Goal: Book appointment/travel/reservation

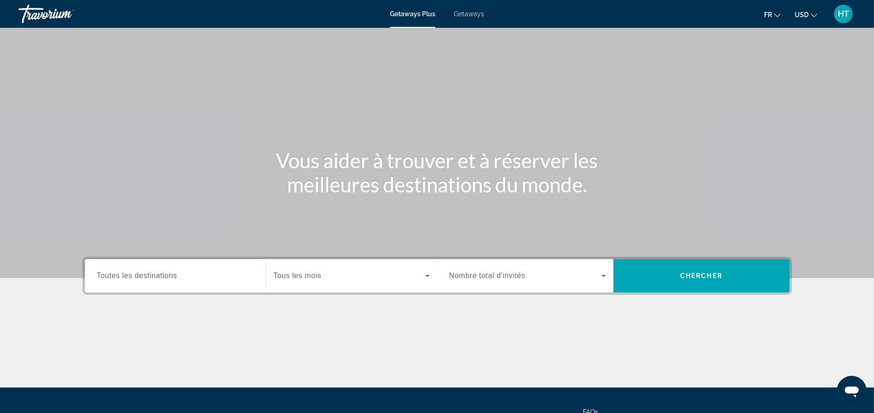
click at [850, 385] on icon "Ouvrir la fenêtre de messagerie" at bounding box center [851, 390] width 17 height 17
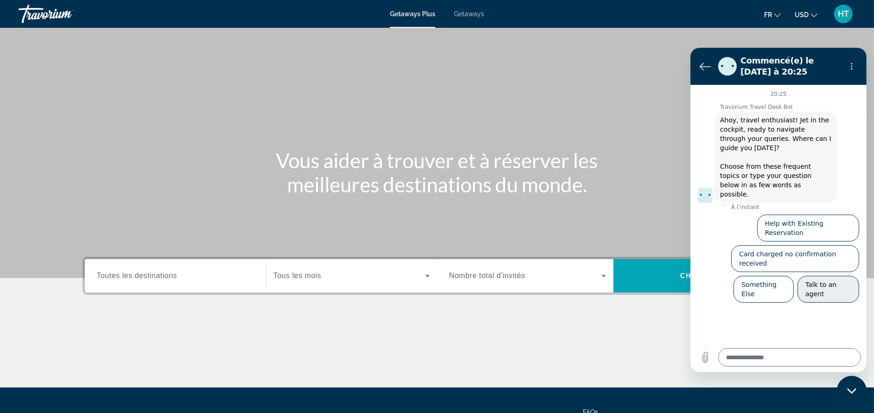
click at [828, 275] on button "Talk to an agent" at bounding box center [828, 288] width 62 height 27
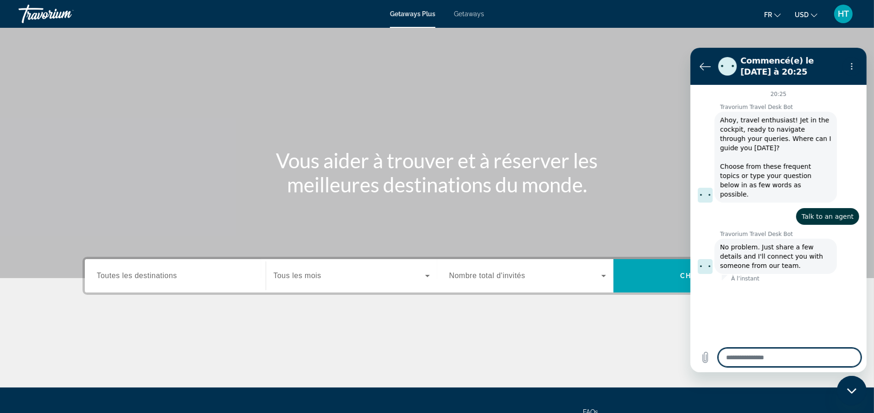
type textarea "*"
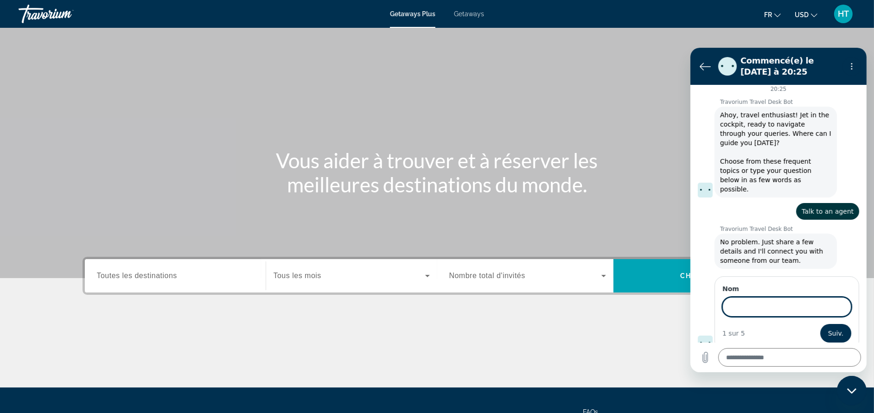
scroll to position [4, 0]
click at [705, 62] on icon "Retour à la liste des conversations" at bounding box center [704, 65] width 11 height 11
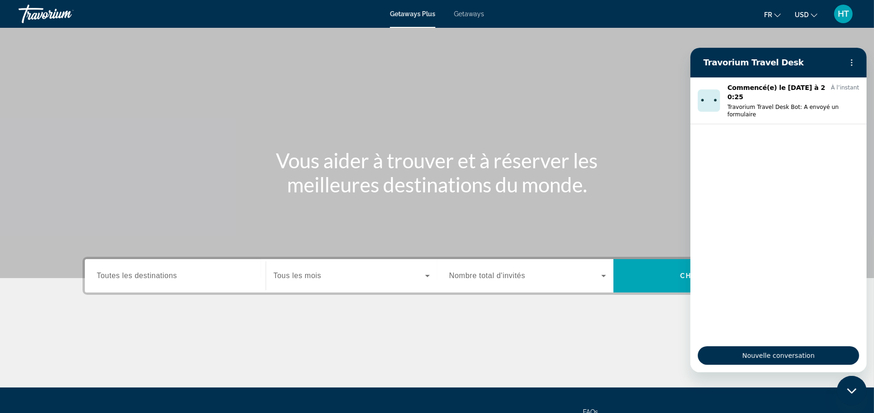
click at [705, 62] on h2 "Travorium Travel Desk" at bounding box center [770, 62] width 135 height 11
click at [848, 56] on button "Menu d’options" at bounding box center [851, 62] width 19 height 19
click at [664, 326] on div "Main content" at bounding box center [436, 353] width 709 height 70
click at [190, 280] on input "Destination Toutes les destinations" at bounding box center [175, 276] width 157 height 11
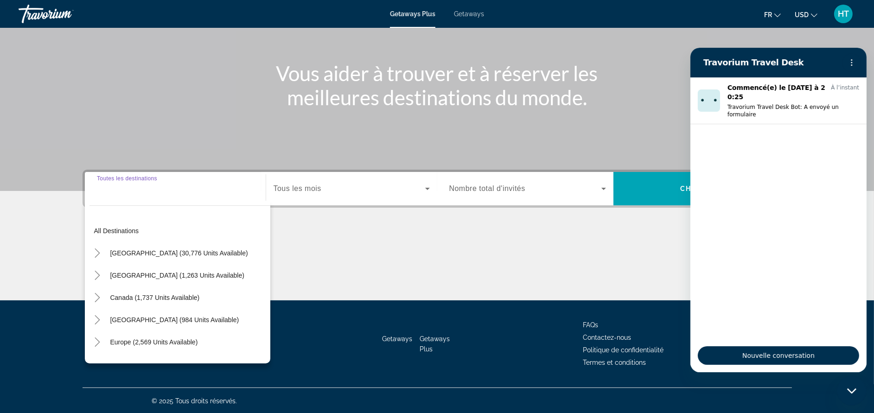
scroll to position [88, 0]
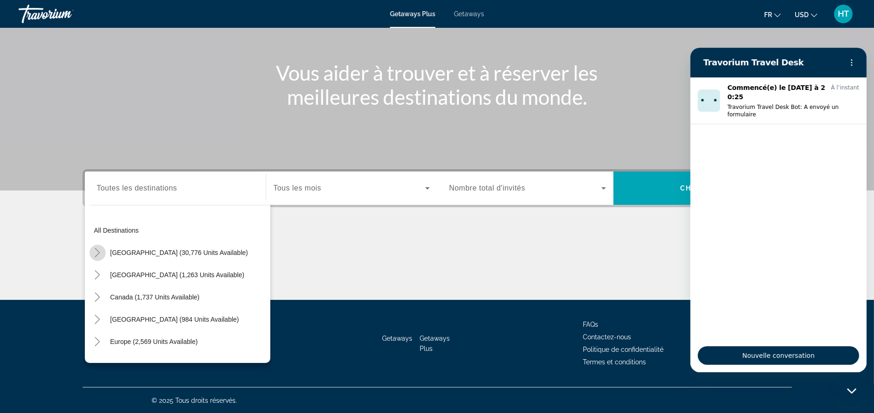
click at [102, 253] on mat-icon "Toggle United States (30,776 units available)" at bounding box center [97, 253] width 16 height 16
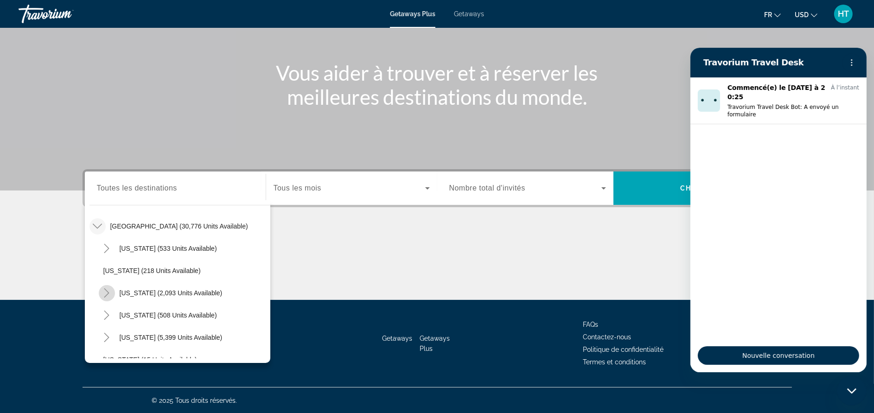
click at [113, 292] on mat-icon "Toggle California (2,093 units available)" at bounding box center [107, 293] width 16 height 16
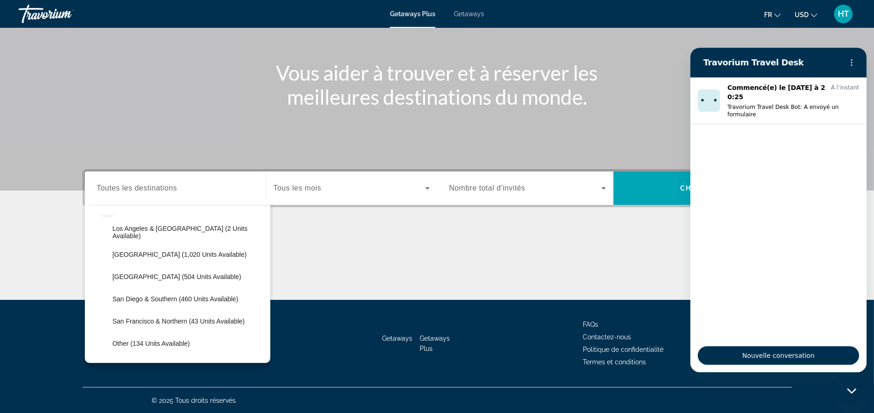
scroll to position [110, 0]
click at [224, 301] on span "Search widget" at bounding box center [189, 298] width 162 height 22
type input "**********"
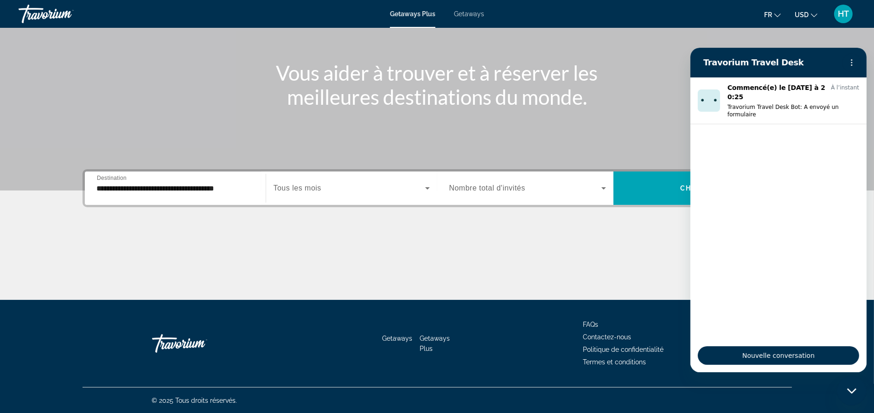
click at [307, 181] on div "Search widget" at bounding box center [351, 188] width 156 height 26
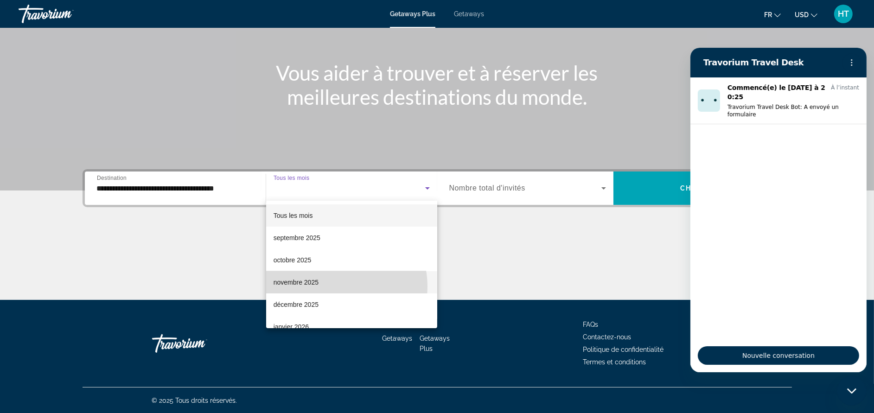
click at [333, 286] on mat-option "novembre 2025" at bounding box center [351, 282] width 171 height 22
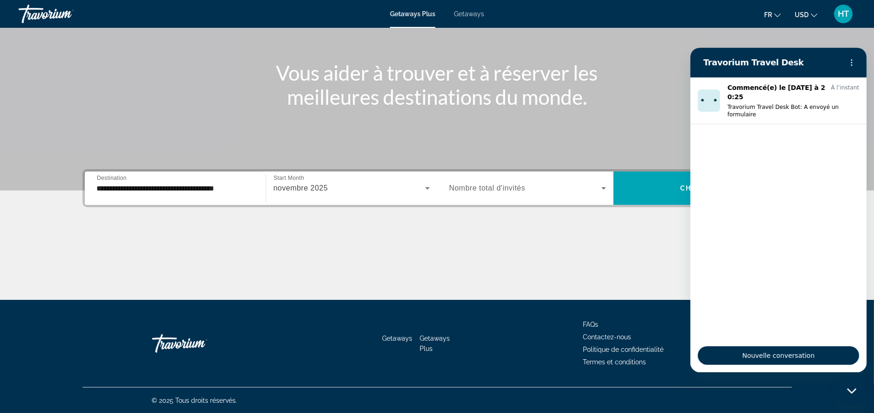
click at [501, 189] on span "Nombre total d'invités" at bounding box center [487, 188] width 76 height 8
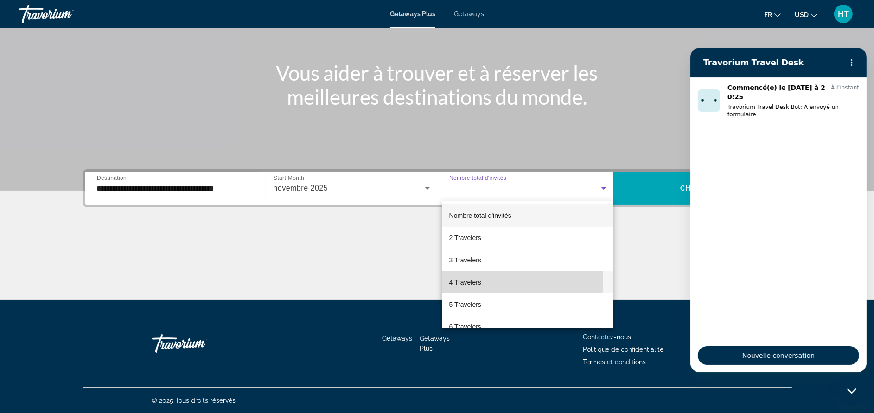
click at [493, 281] on mat-option "4 Travelers" at bounding box center [527, 282] width 171 height 22
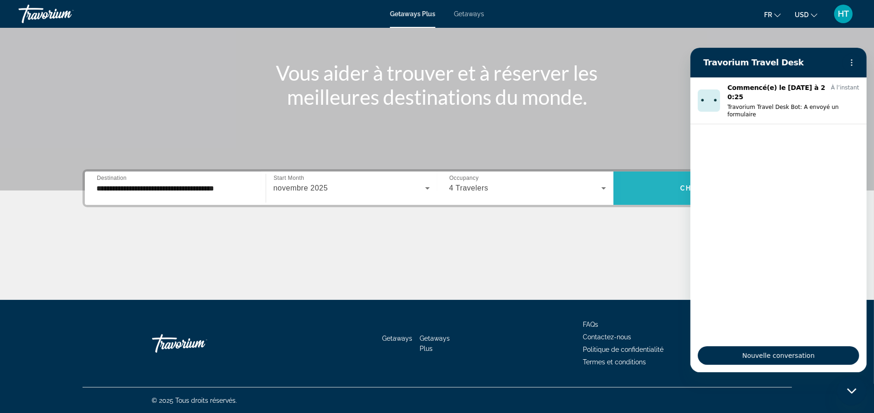
click at [647, 195] on span "Search widget" at bounding box center [701, 188] width 176 height 22
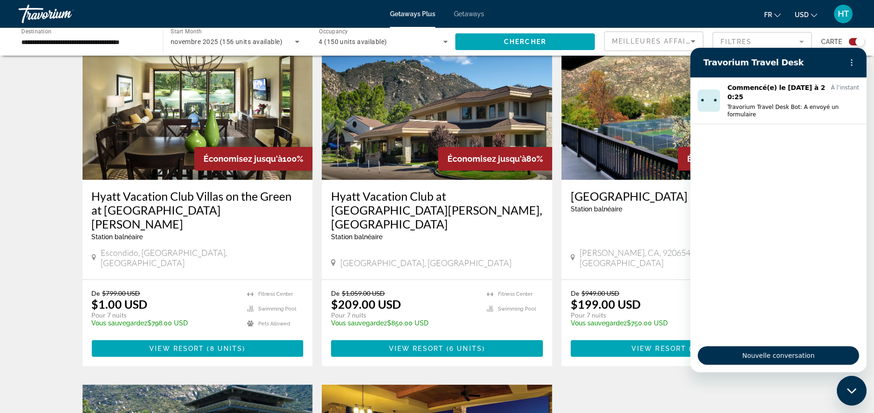
scroll to position [333, 0]
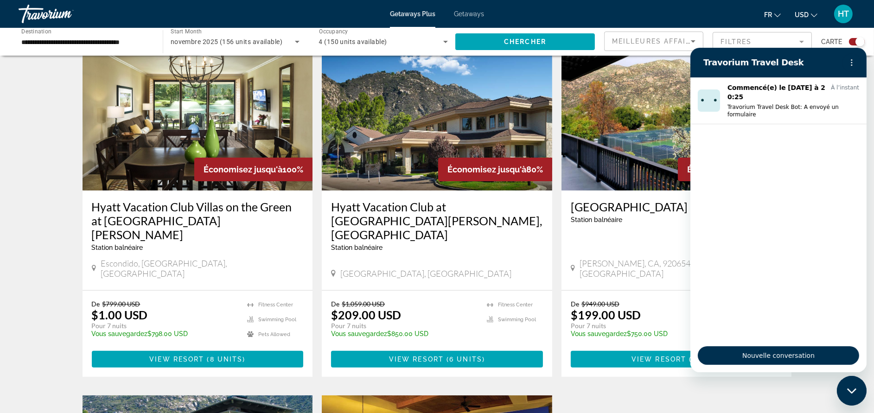
click at [525, 201] on h3 "Hyatt Vacation Club at [GEOGRAPHIC_DATA][PERSON_NAME], [GEOGRAPHIC_DATA]" at bounding box center [437, 221] width 212 height 42
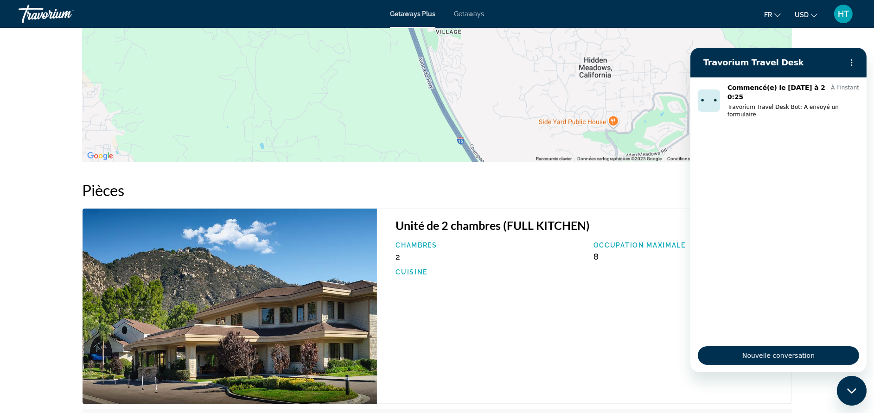
scroll to position [1334, 0]
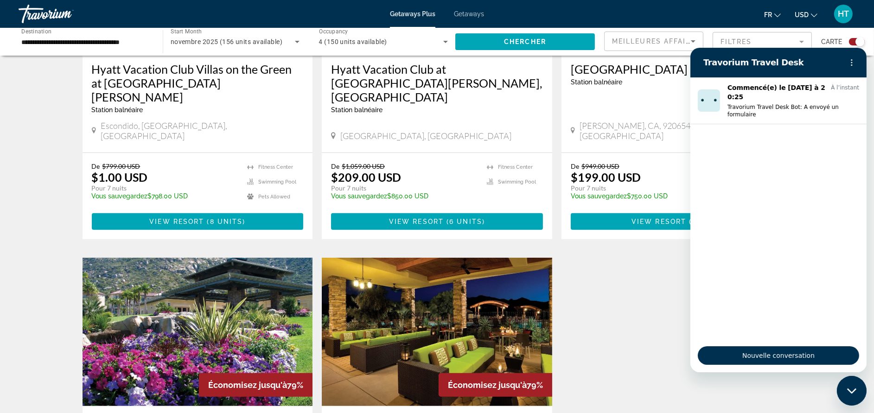
scroll to position [472, 0]
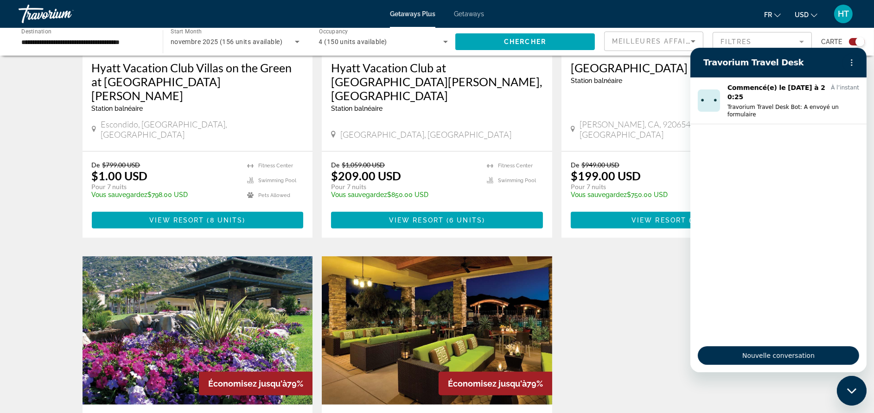
click at [299, 261] on img "Main content" at bounding box center [197, 330] width 230 height 148
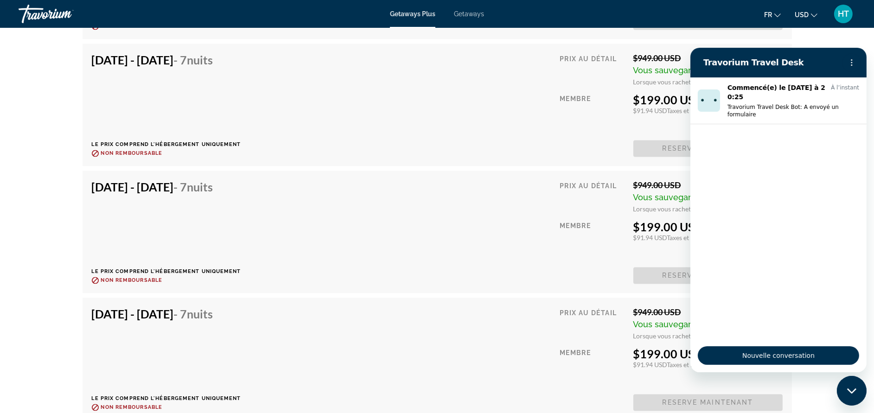
scroll to position [2225, 0]
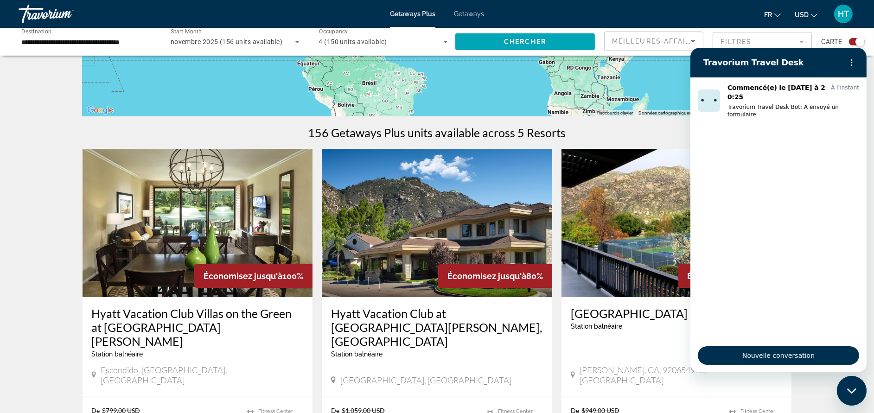
scroll to position [250, 0]
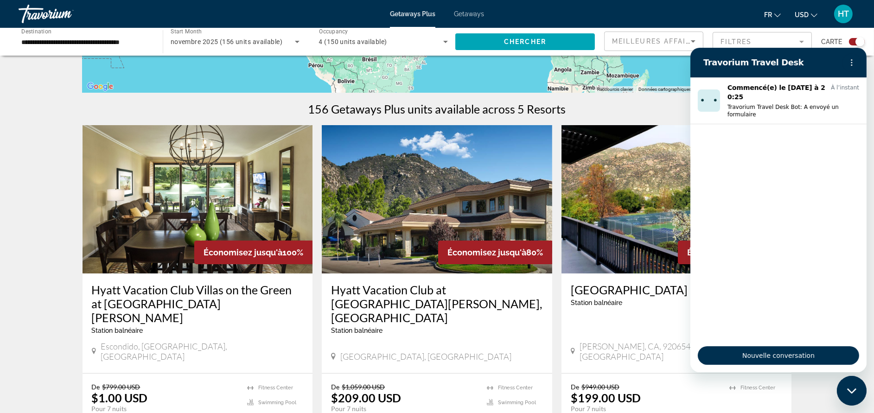
click at [102, 227] on img "Main content" at bounding box center [197, 199] width 230 height 148
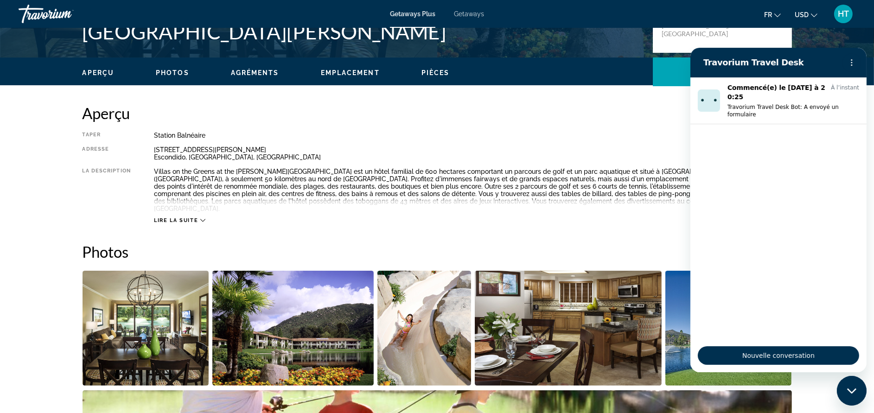
scroll to position [250, 0]
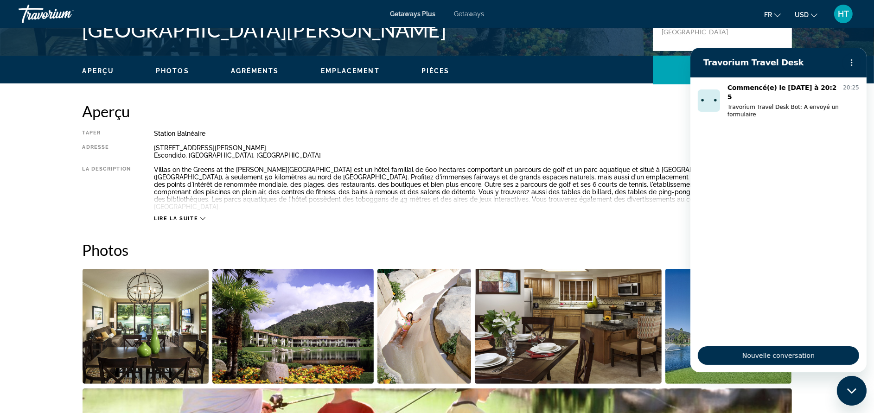
click at [191, 216] on span "Lire la suite" at bounding box center [176, 219] width 44 height 6
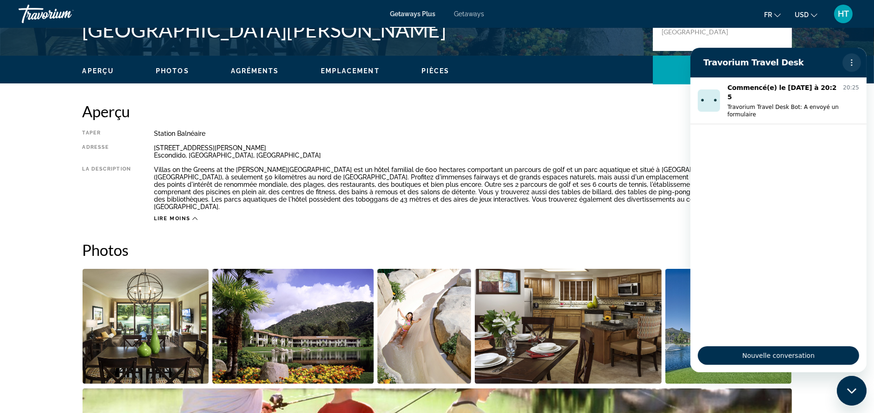
click at [854, 57] on button "Menu d’options" at bounding box center [851, 62] width 19 height 19
click at [850, 384] on div "Fermer la fenêtre de messagerie" at bounding box center [851, 390] width 28 height 28
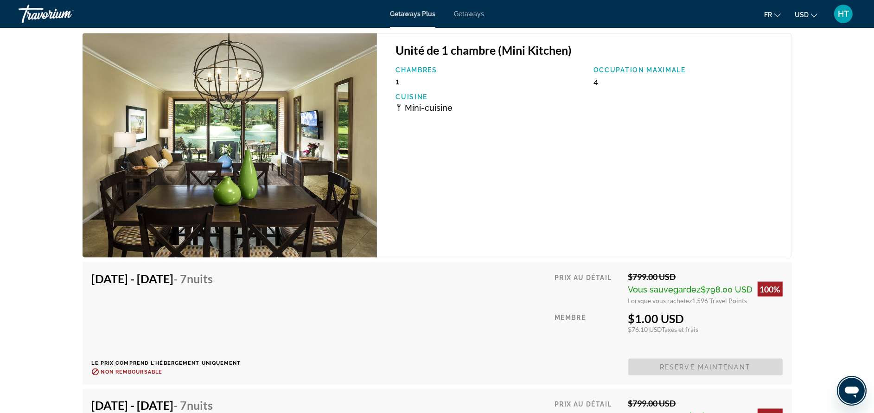
scroll to position [1779, 0]
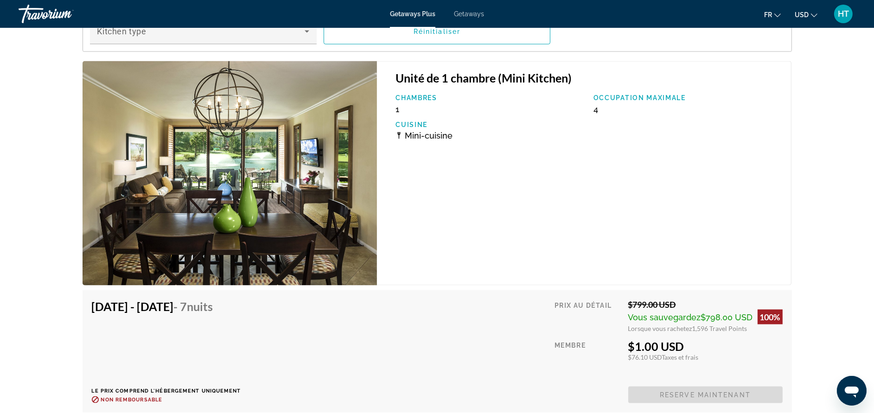
click at [472, 11] on span "Getaways" at bounding box center [469, 13] width 30 height 7
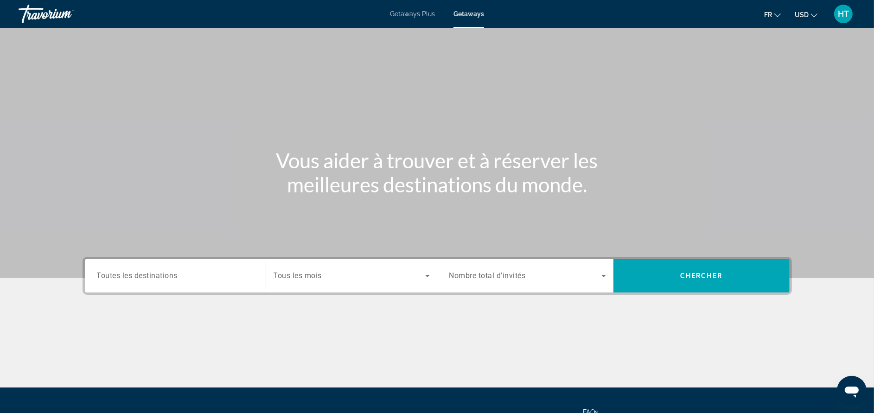
click at [847, 9] on span "HT" at bounding box center [842, 13] width 11 height 9
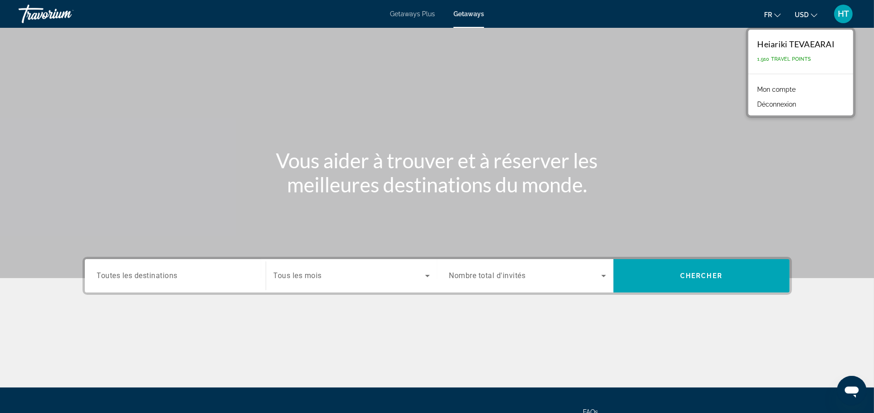
click at [822, 47] on div "Heiariki TEVAEARAI" at bounding box center [795, 44] width 77 height 10
click at [780, 89] on link "Mon compte" at bounding box center [777, 89] width 48 height 12
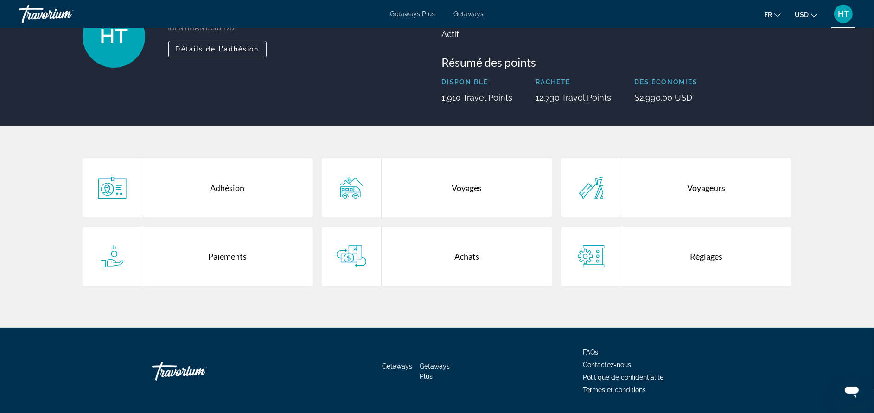
scroll to position [53, 0]
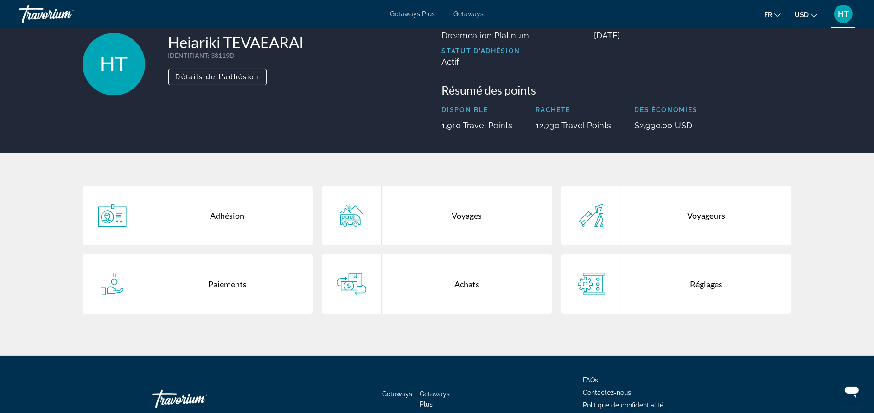
click at [714, 286] on div "Réglages" at bounding box center [706, 283] width 171 height 59
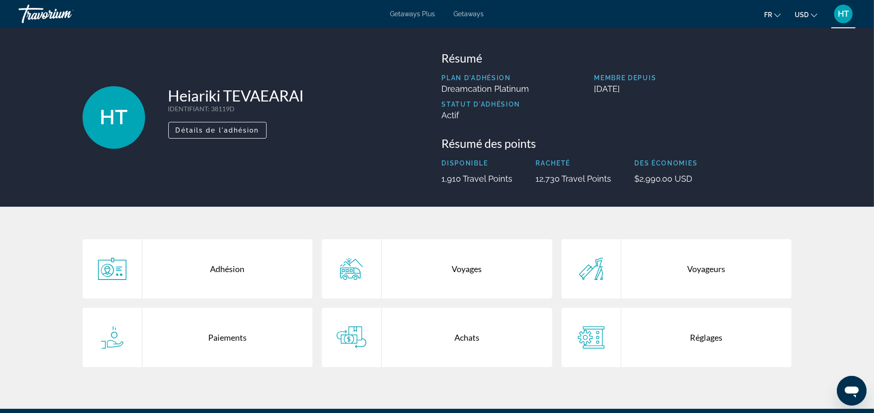
click at [460, 341] on div "Achats" at bounding box center [466, 337] width 171 height 59
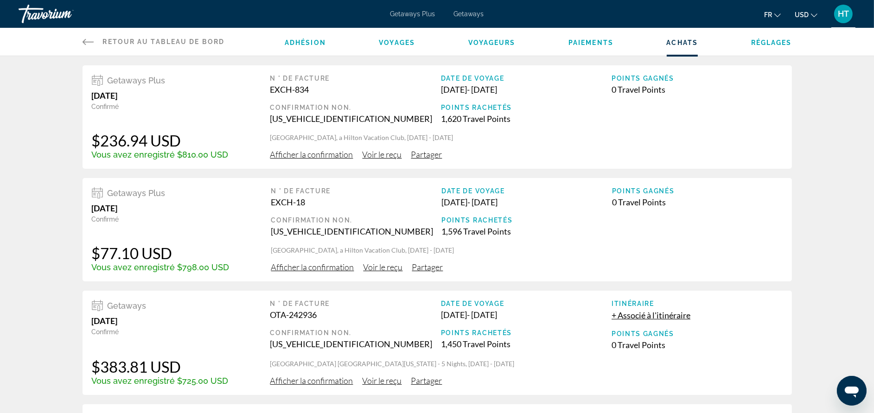
click at [96, 42] on link "Retour au tableau de bord Tableau de bord" at bounding box center [153, 42] width 142 height 28
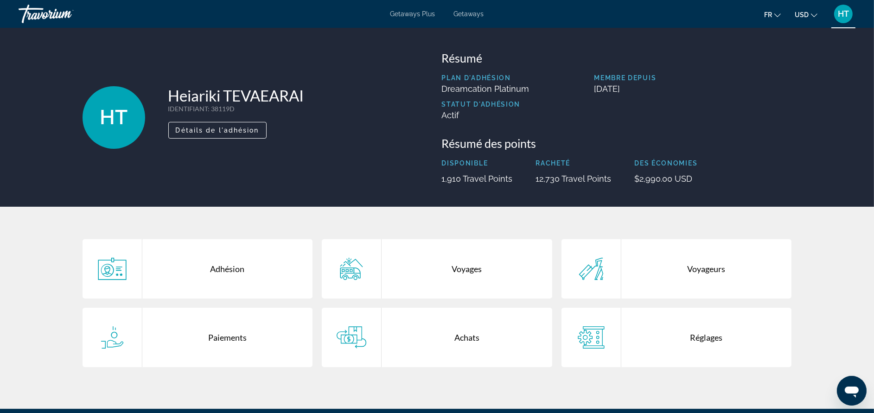
click at [354, 272] on icon "Main content" at bounding box center [350, 272] width 20 height 11
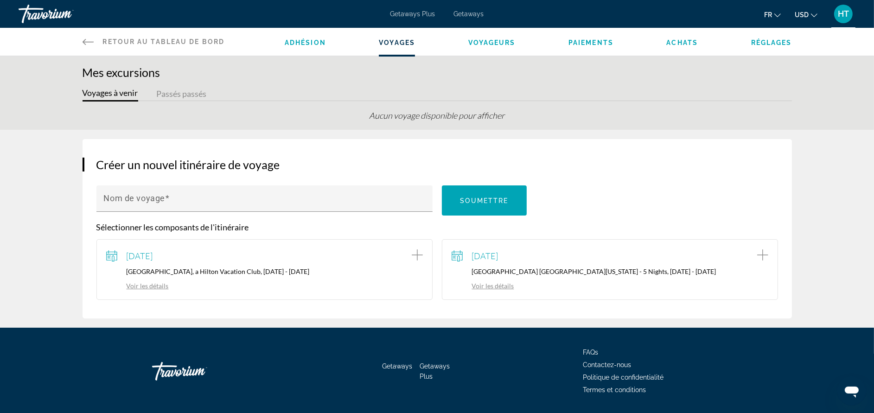
click at [185, 87] on button "Passés passés" at bounding box center [182, 94] width 50 height 14
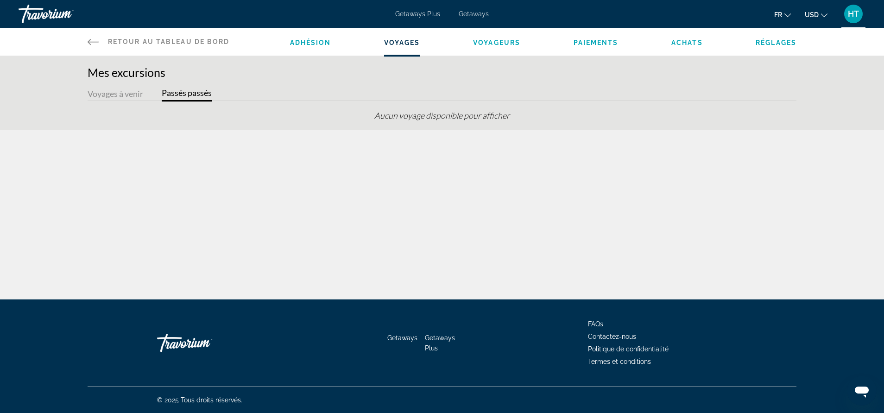
click at [119, 97] on button "Voyages à venir" at bounding box center [116, 94] width 56 height 14
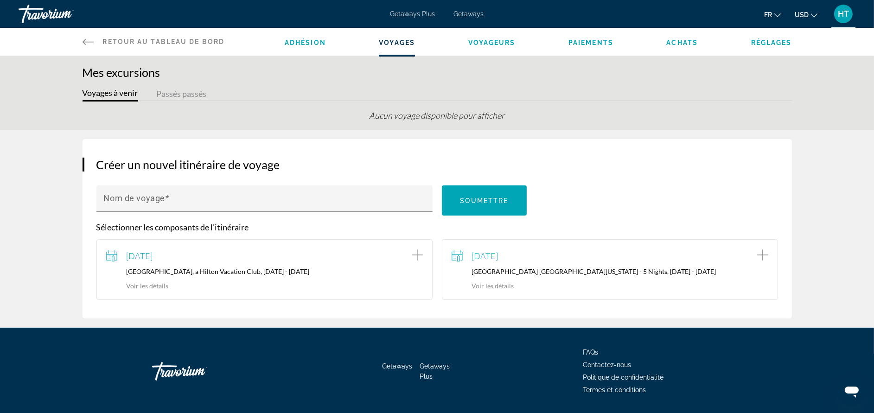
click at [426, 13] on span "Getaways Plus" at bounding box center [412, 13] width 45 height 7
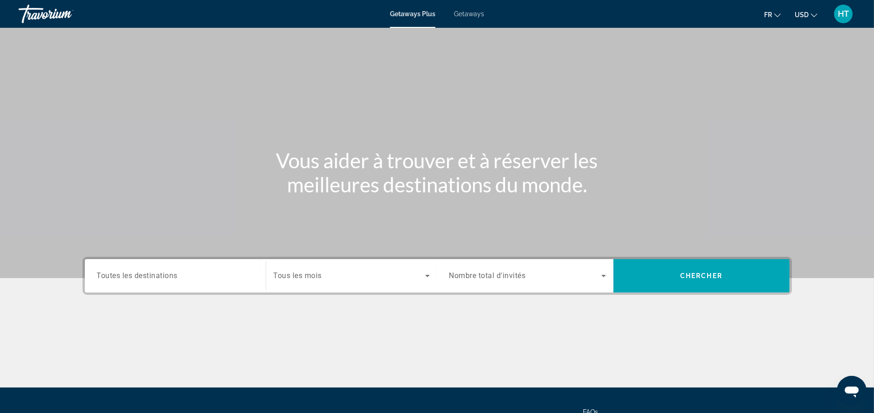
click at [852, 385] on icon "Ouvrir la fenêtre de messagerie" at bounding box center [851, 390] width 17 height 17
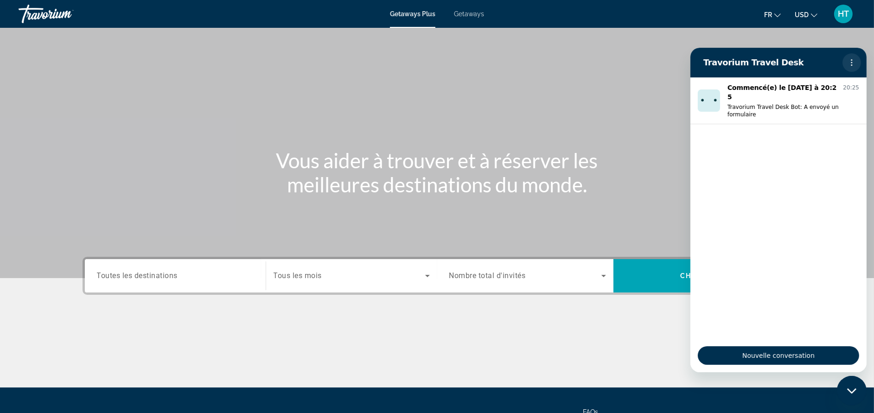
click at [847, 60] on button "Menu d’options" at bounding box center [851, 62] width 19 height 19
